Goal: Transaction & Acquisition: Purchase product/service

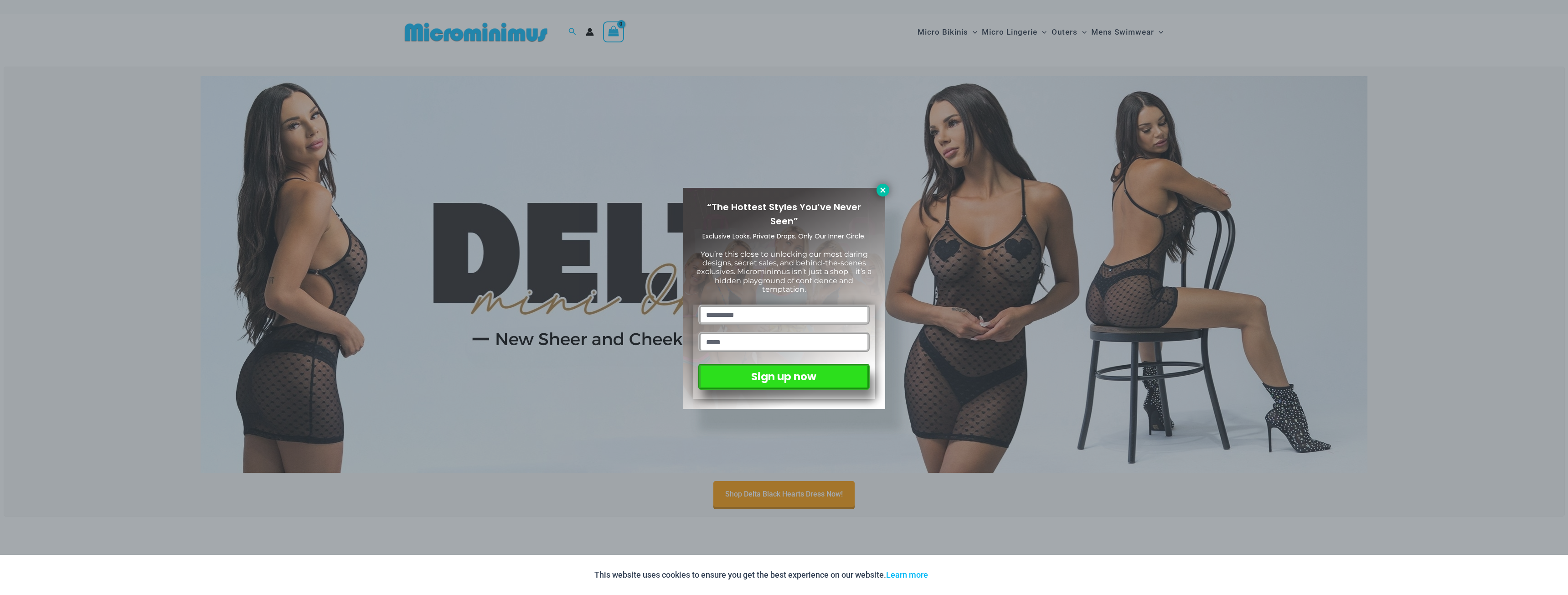
click at [881, 191] on icon at bounding box center [883, 190] width 8 height 8
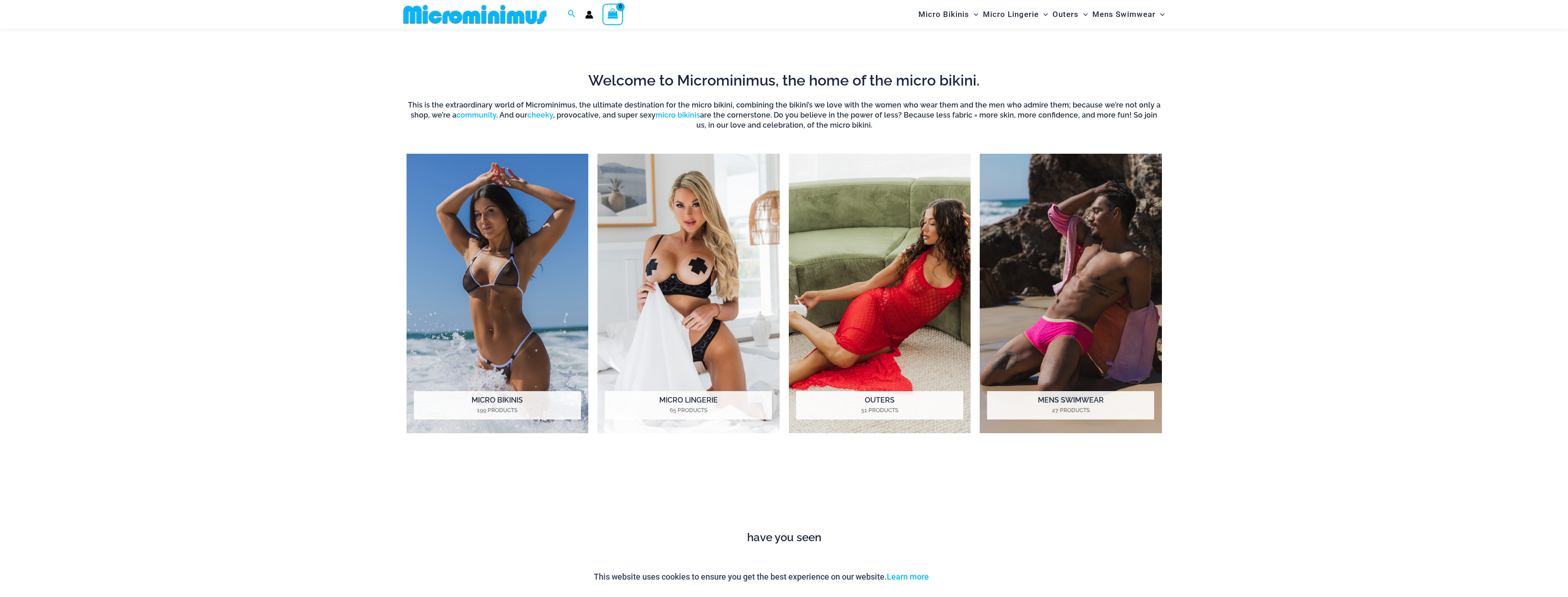
scroll to position [495, 0]
click at [503, 265] on img "Visit product category Micro Bikinis" at bounding box center [498, 293] width 182 height 280
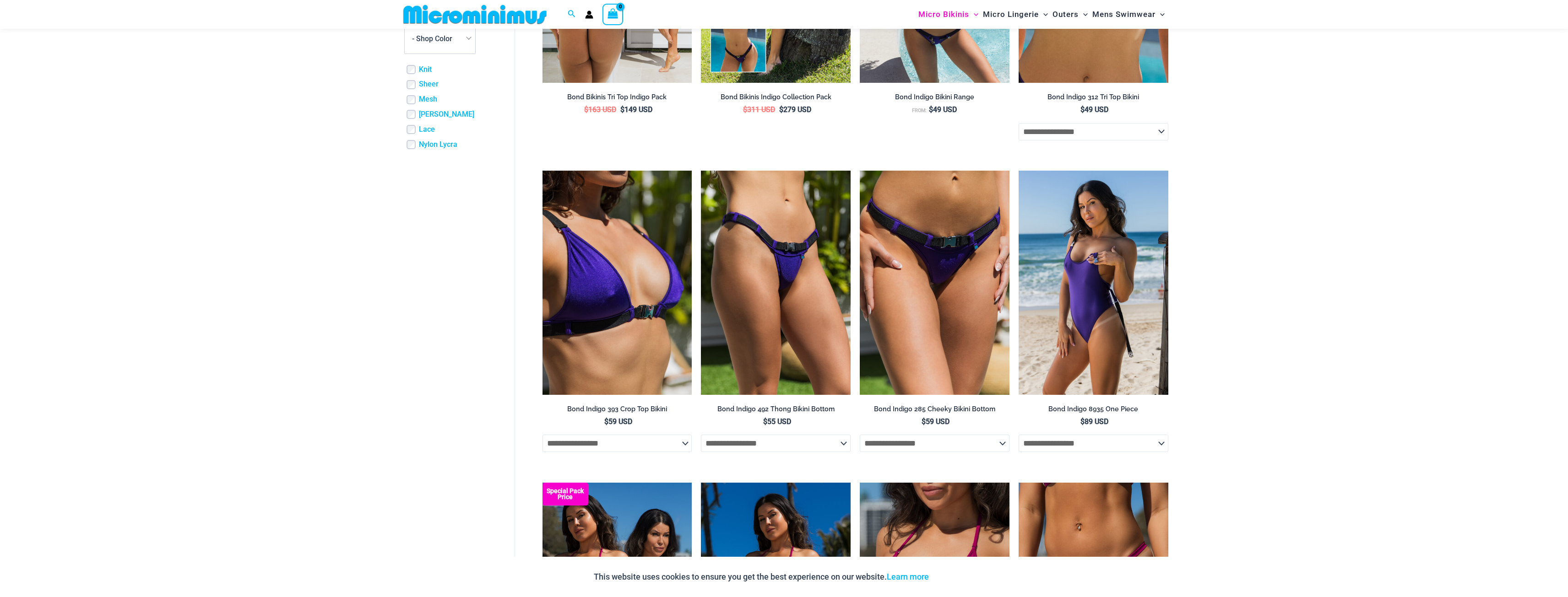
scroll to position [406, 0]
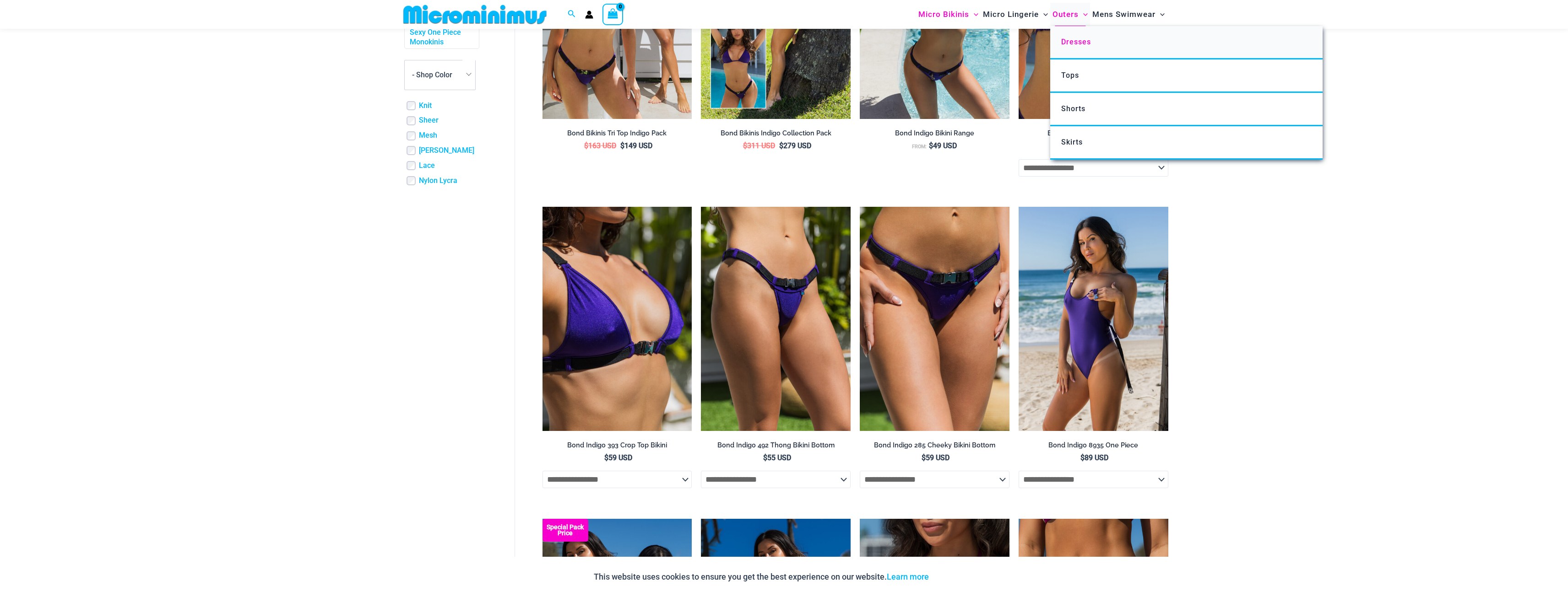
click at [1083, 43] on span "Dresses" at bounding box center [1076, 42] width 30 height 9
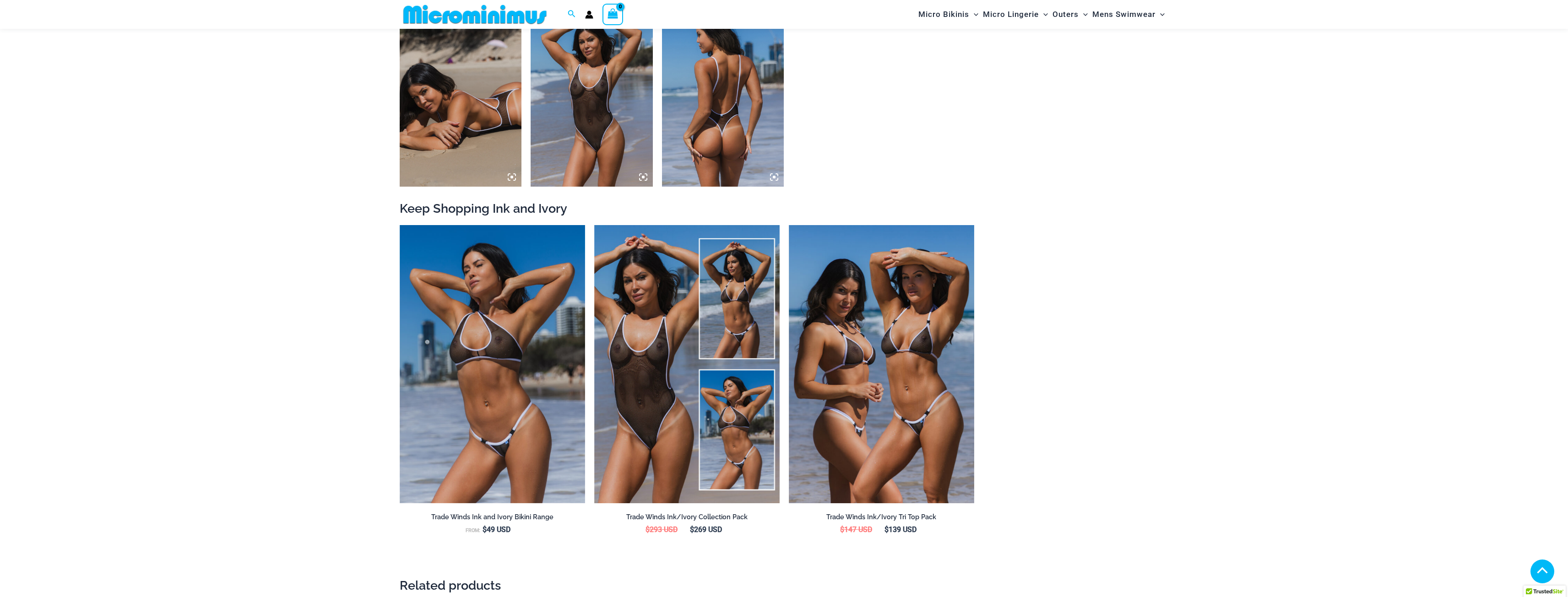
scroll to position [1050, 0]
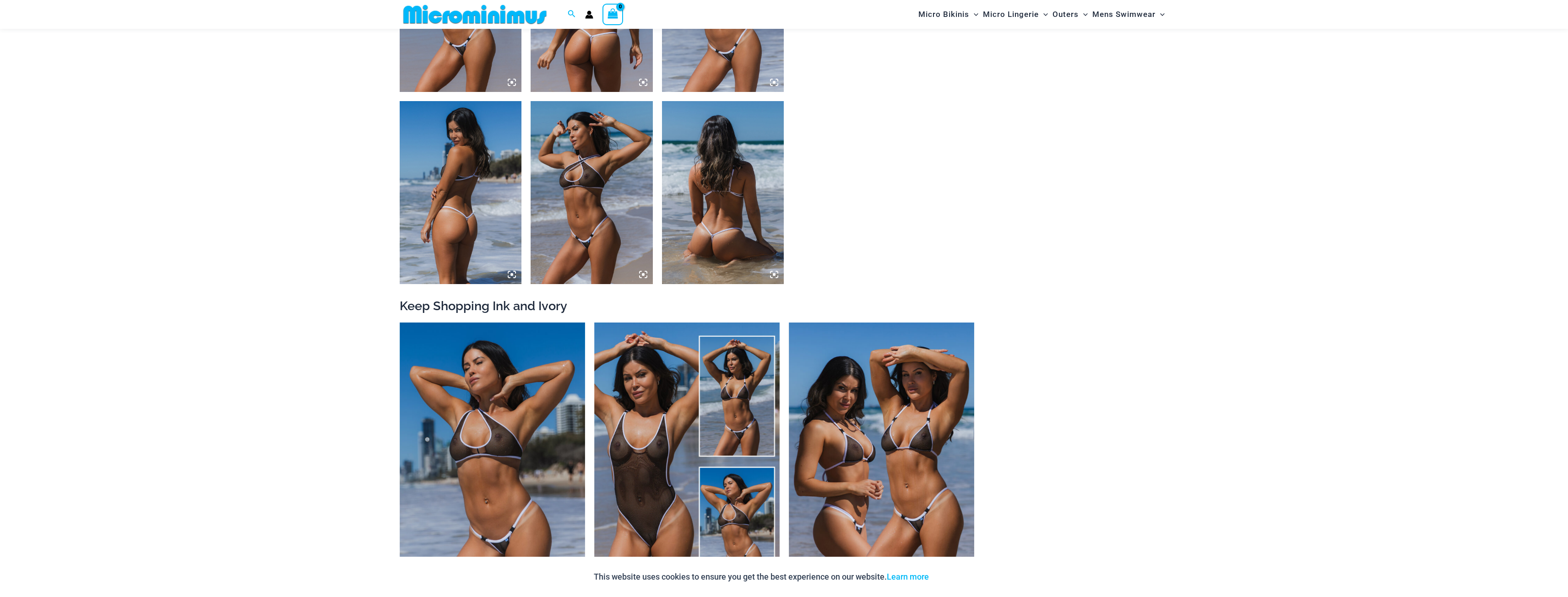
scroll to position [953, 0]
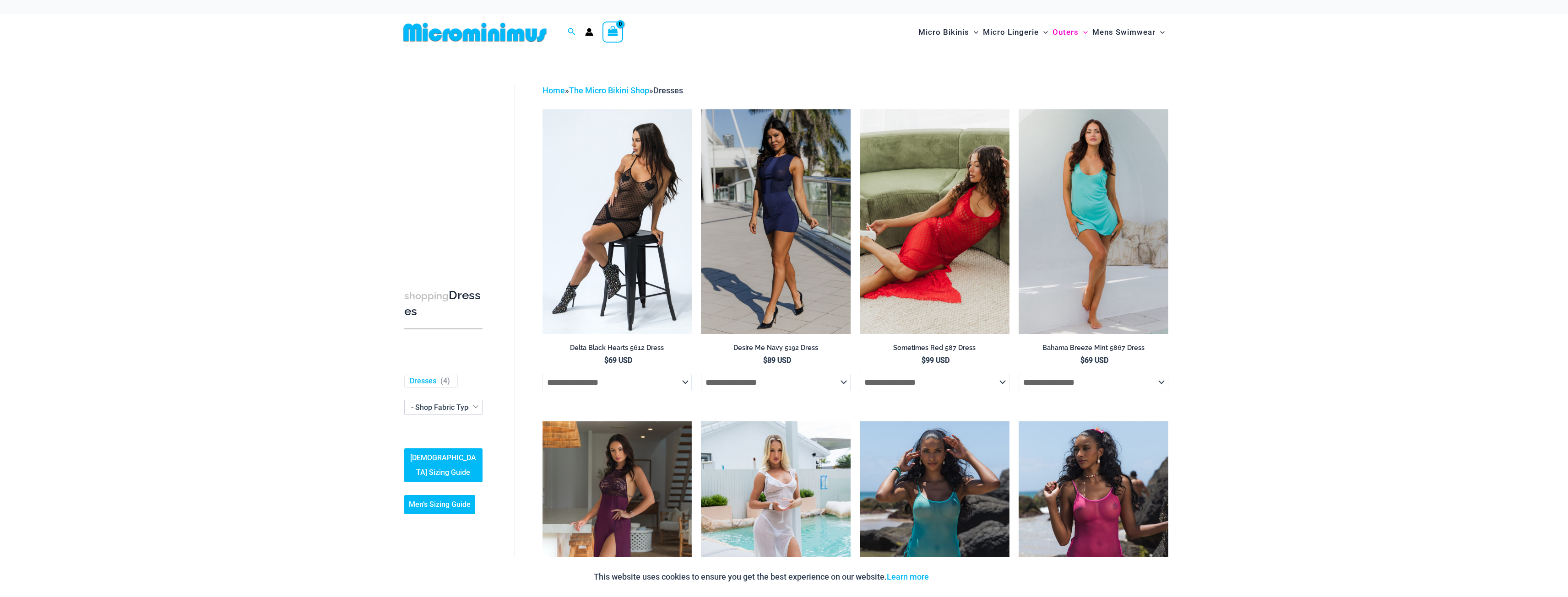
scroll to position [221, 0]
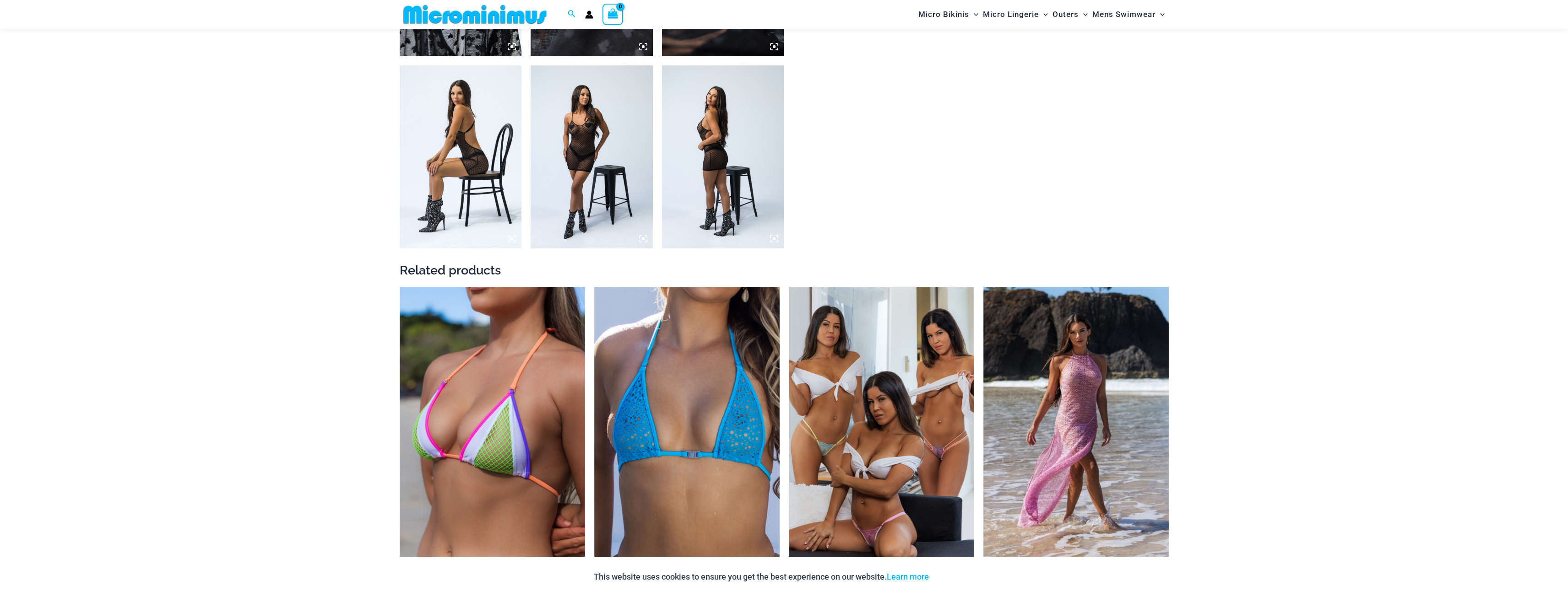
scroll to position [1273, 0]
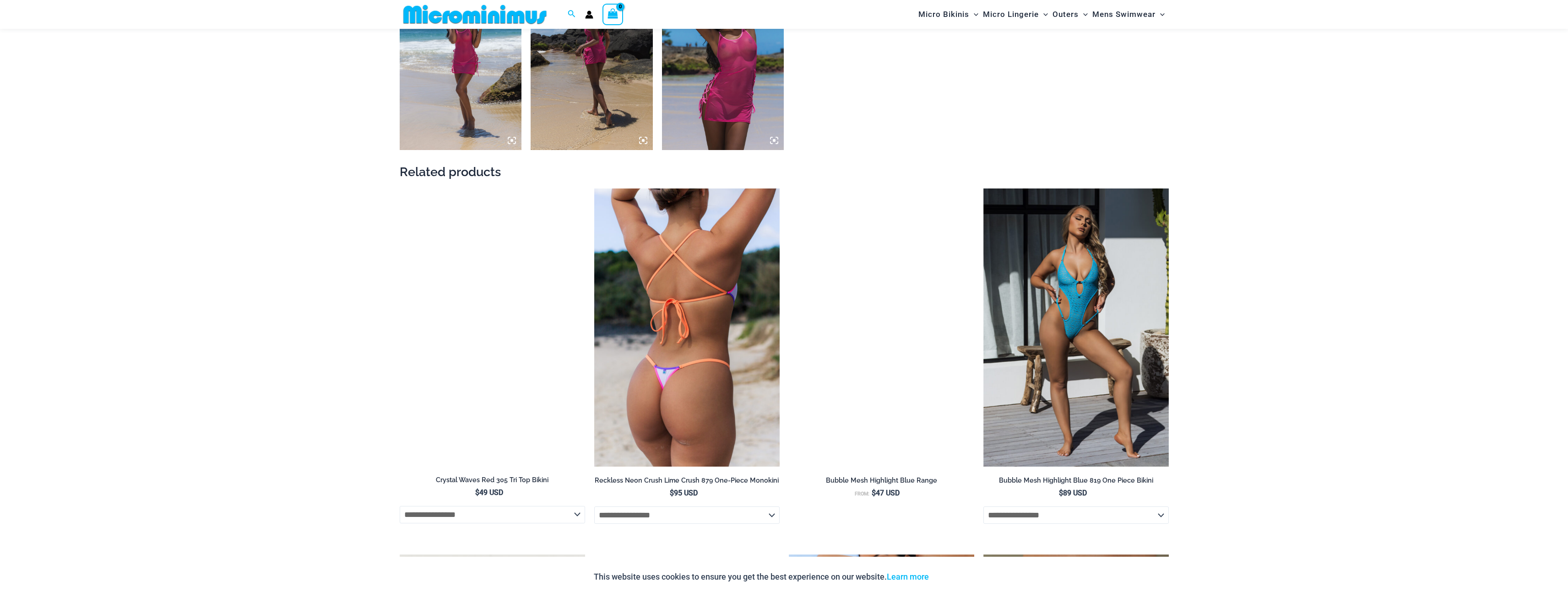
scroll to position [906, 0]
